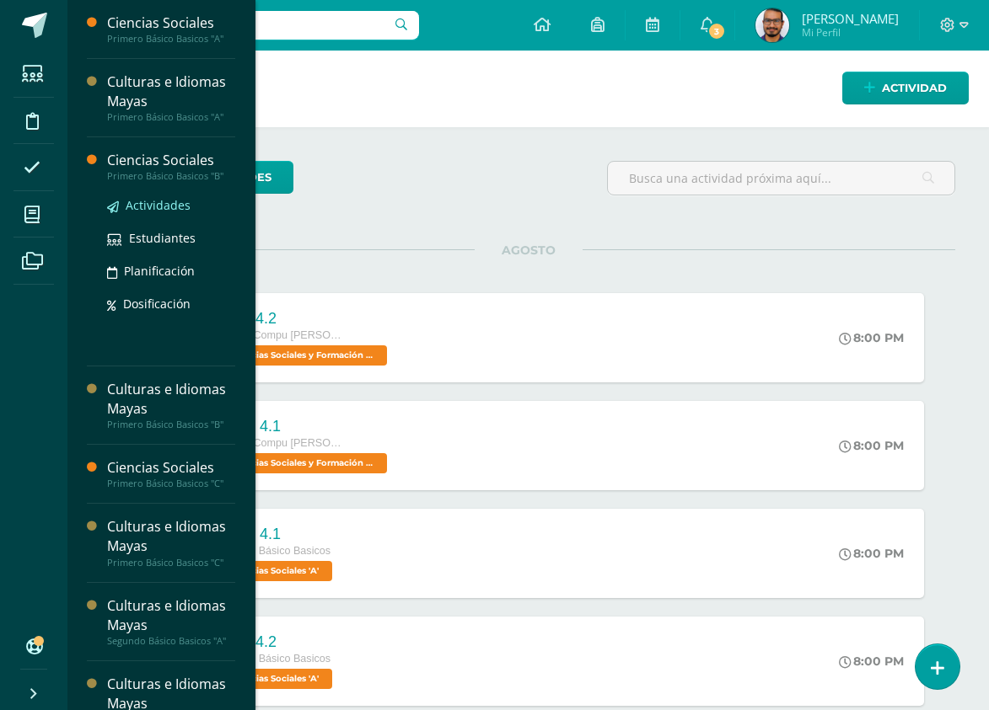
click at [174, 206] on span "Actividades" at bounding box center [158, 205] width 65 height 16
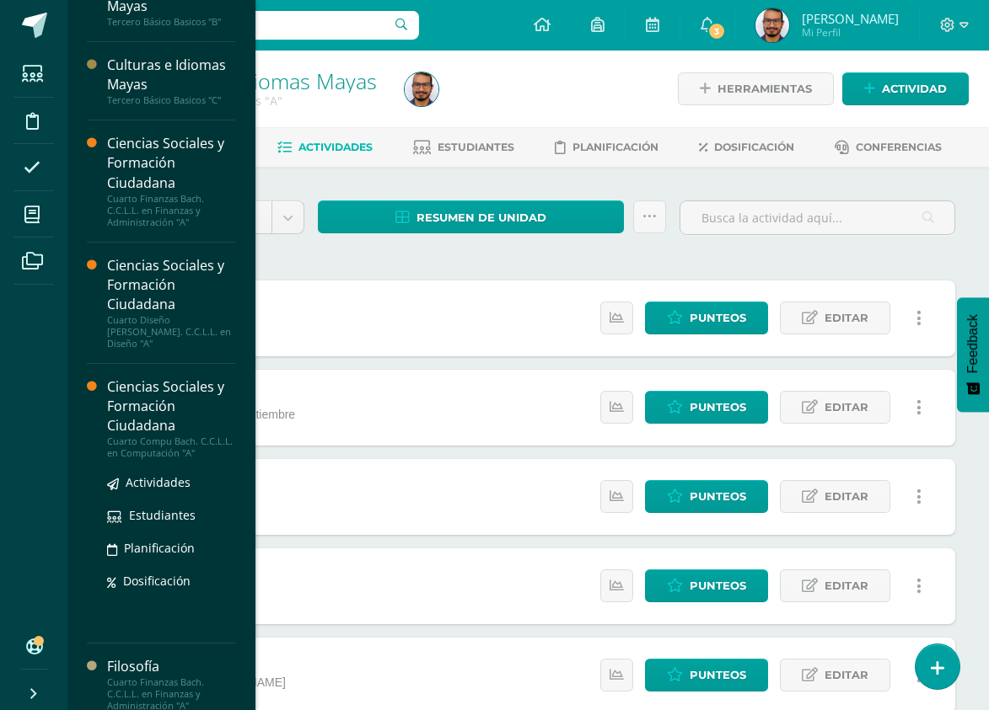
scroll to position [909, 0]
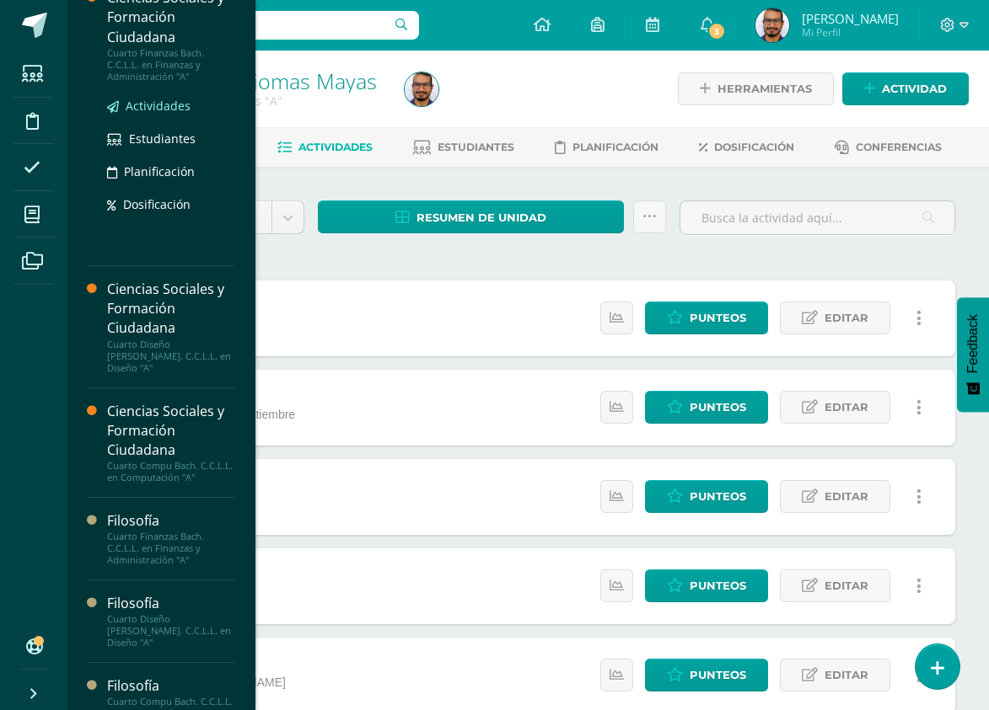
click at [166, 97] on link "Actividades" at bounding box center [171, 105] width 128 height 19
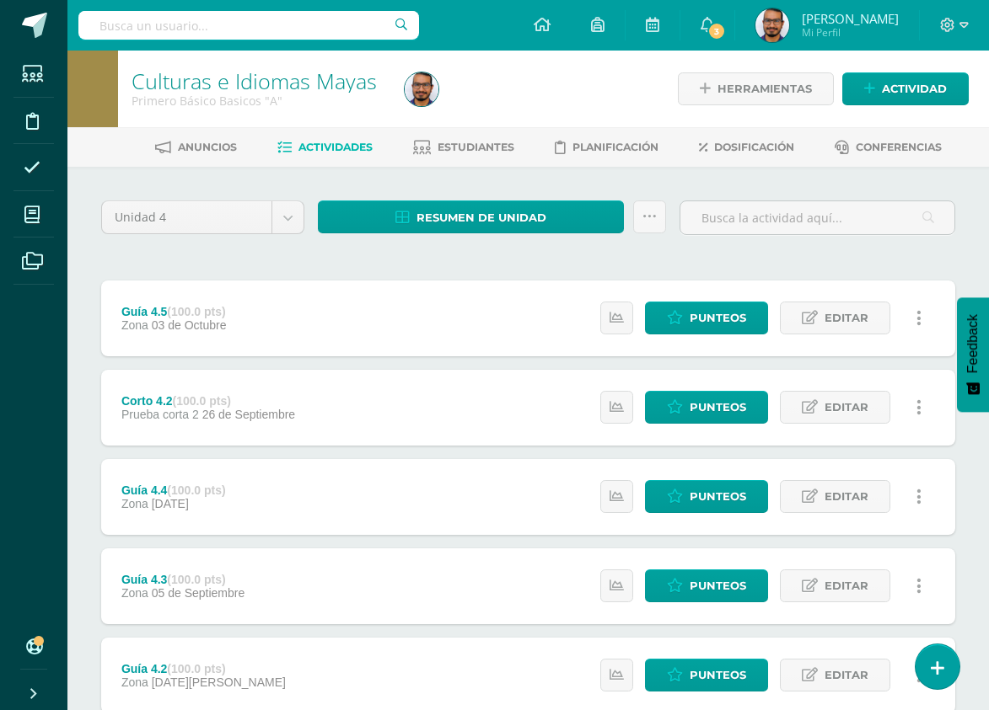
scroll to position [740, 0]
click at [230, 217] on body "Estudiantes Disciplina Asistencia Mis cursos Archivos Soporte Centro de ayuda Ú…" at bounding box center [494, 502] width 989 height 1005
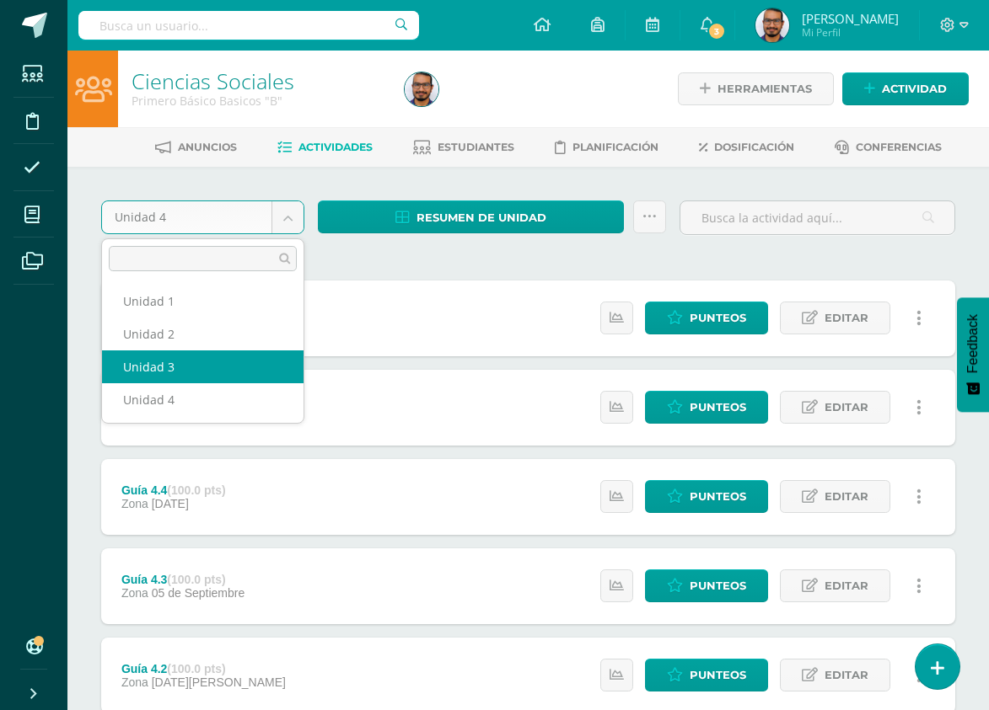
select select "Unidad 3"
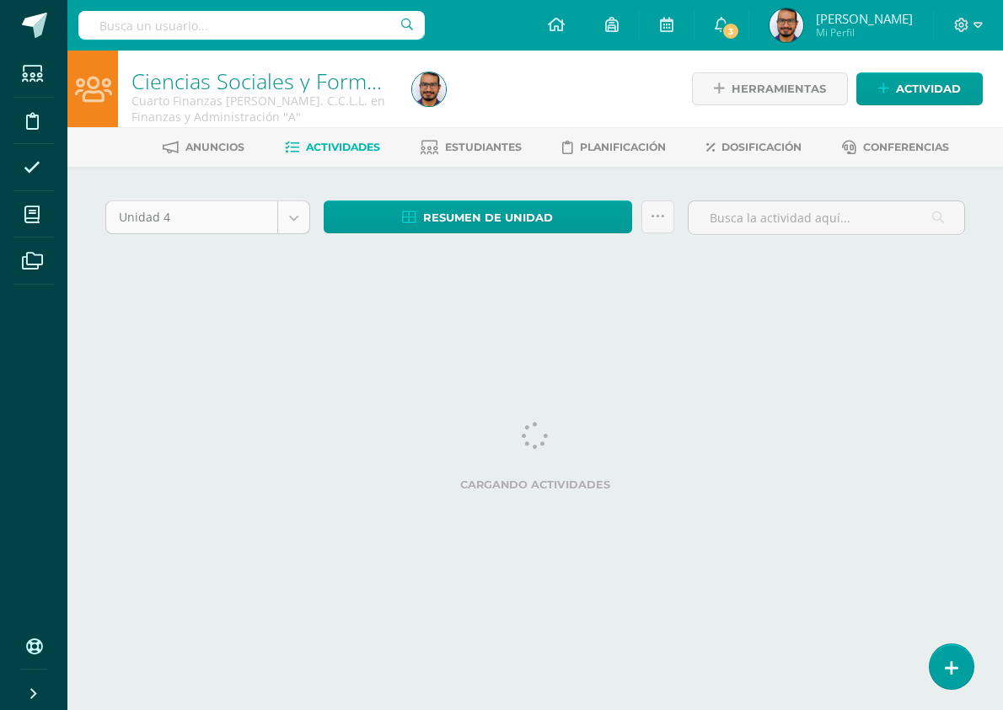
click at [299, 222] on body "Estudiantes Disciplina Asistencia Mis cursos Archivos Soporte Centro de ayuda Ú…" at bounding box center [501, 157] width 1003 height 314
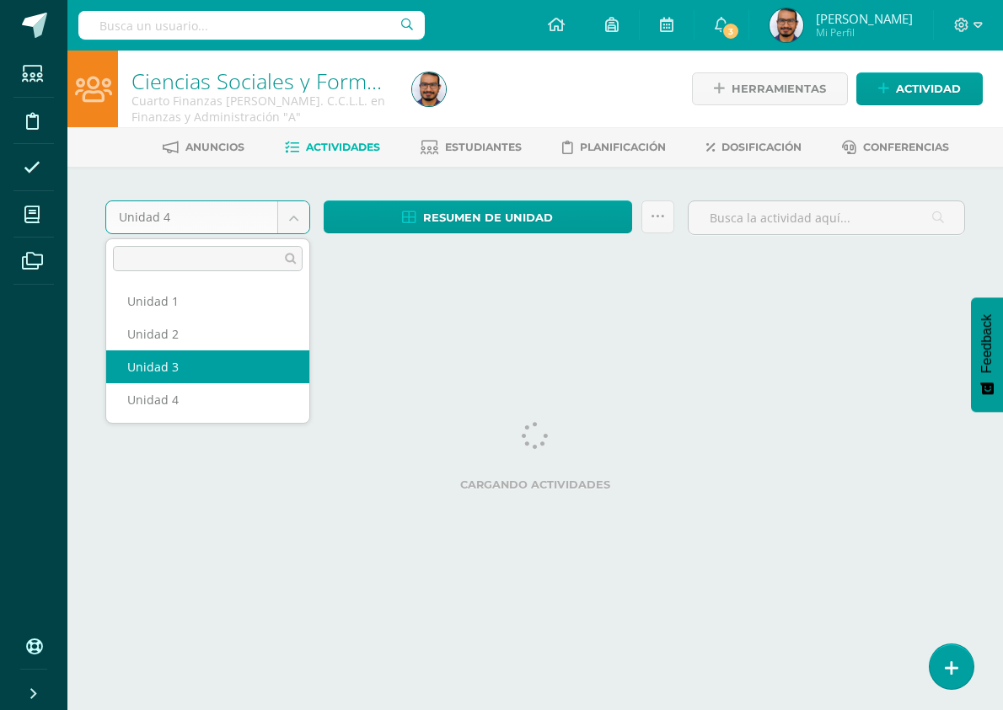
select select "Unidad 3"
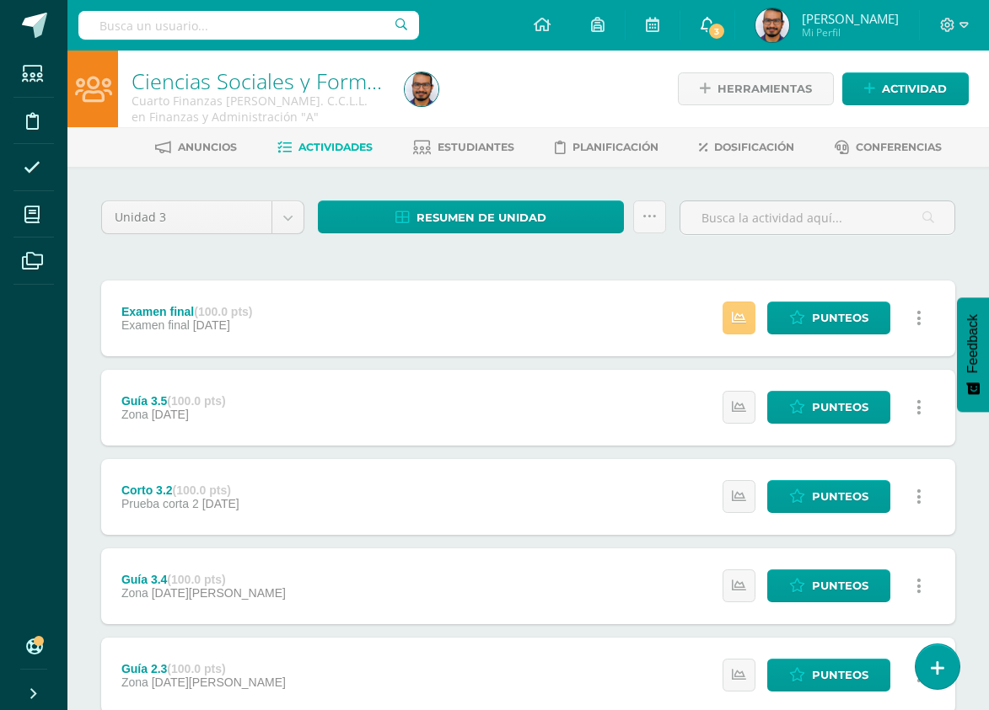
click at [726, 28] on span "3" at bounding box center [716, 31] width 19 height 19
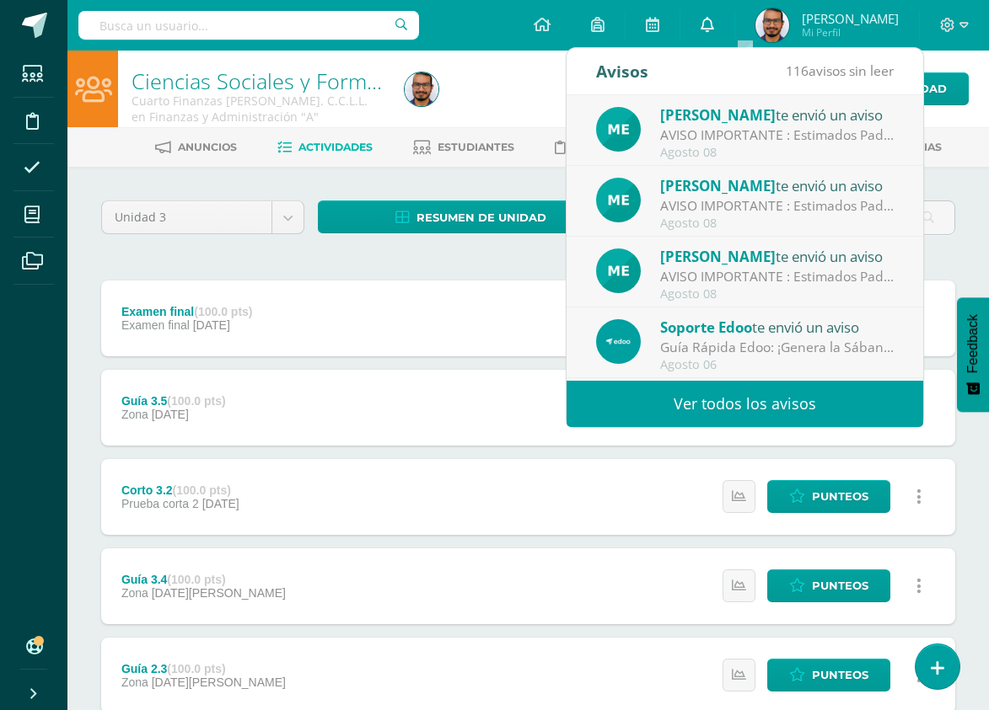
click at [734, 28] on link "0" at bounding box center [707, 25] width 54 height 51
click at [967, 115] on div "Herramientas Detalle de asistencias Actividad" at bounding box center [823, 89] width 291 height 77
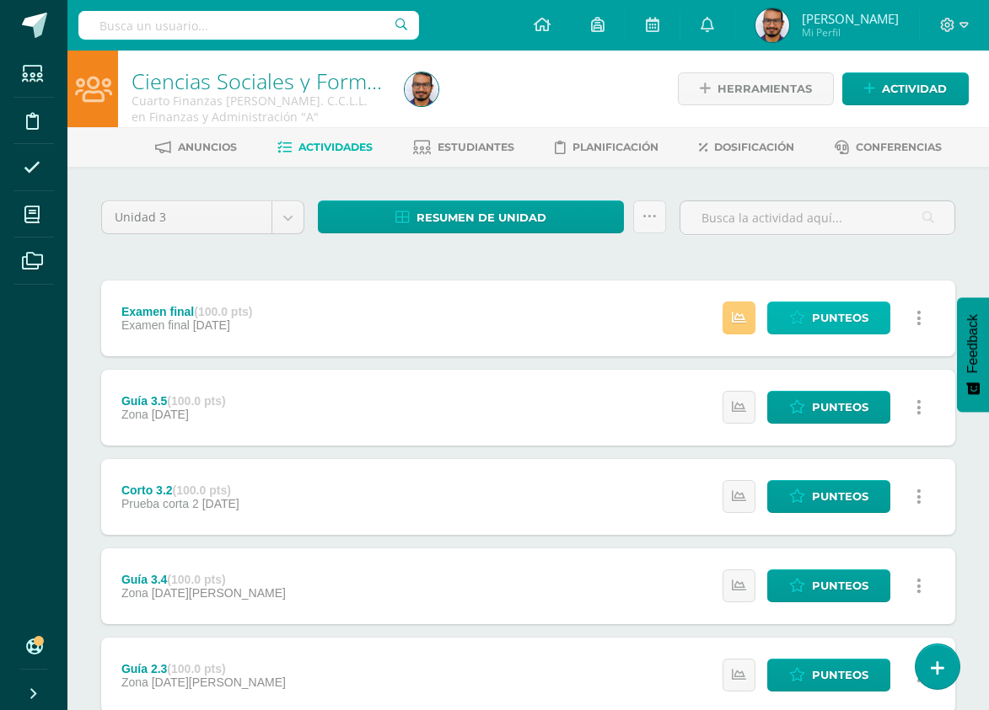
click at [822, 322] on span "Punteos" at bounding box center [840, 318] width 56 height 31
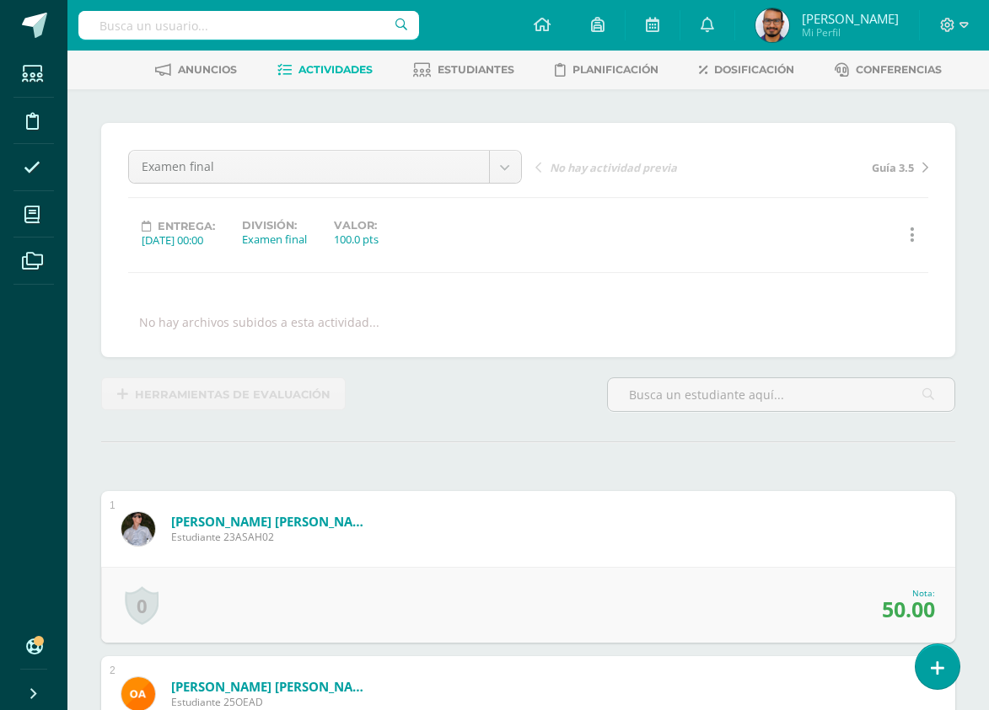
scroll to position [78, 0]
